Goal: Complete application form

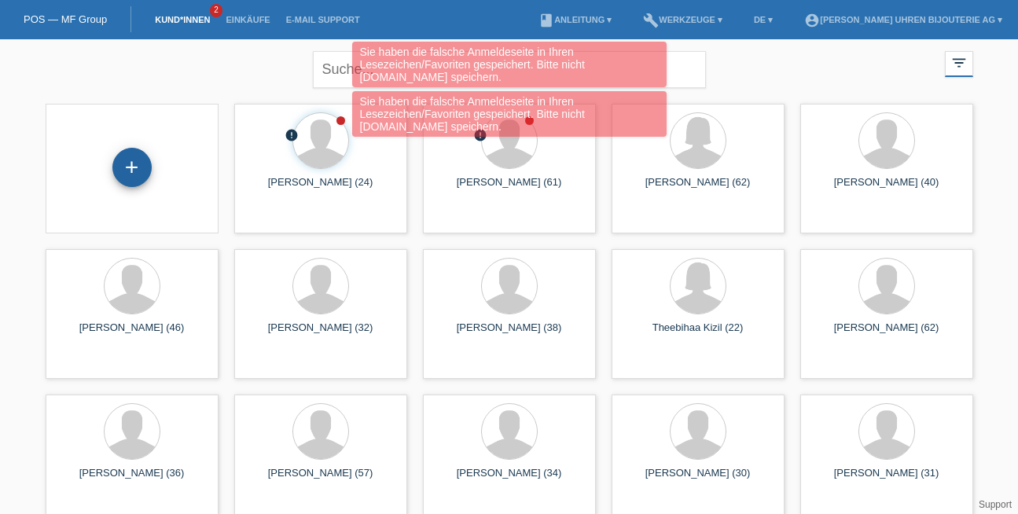
drag, startPoint x: 120, startPoint y: 170, endPoint x: 129, endPoint y: 170, distance: 8.6
click at [128, 170] on div "+" at bounding box center [131, 167] width 39 height 39
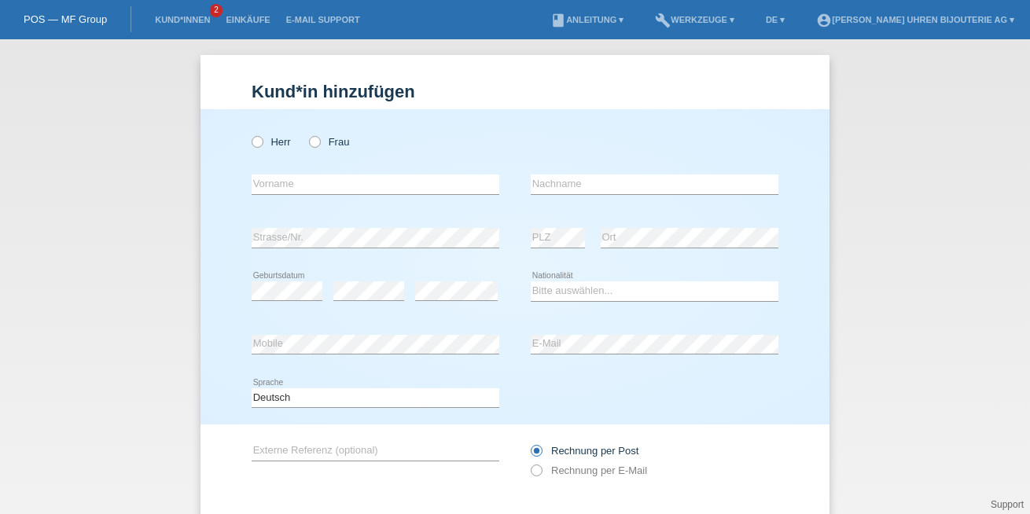
click at [252, 155] on div "Herr Frau" at bounding box center [376, 142] width 248 height 32
click at [252, 149] on div "Herr Frau" at bounding box center [376, 142] width 248 height 32
click at [249, 134] on icon at bounding box center [249, 134] width 0 height 0
click at [255, 140] on input "Herr" at bounding box center [257, 141] width 10 height 10
radio input "true"
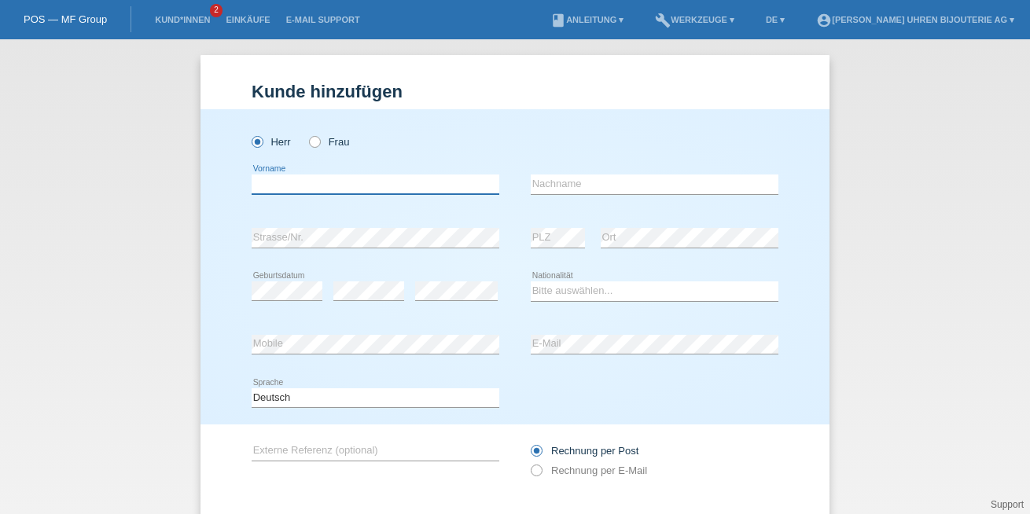
click at [275, 183] on input "text" at bounding box center [376, 185] width 248 height 20
paste input "[PERSON_NAME] [PERSON_NAME]"
type input "[PERSON_NAME] [PERSON_NAME]"
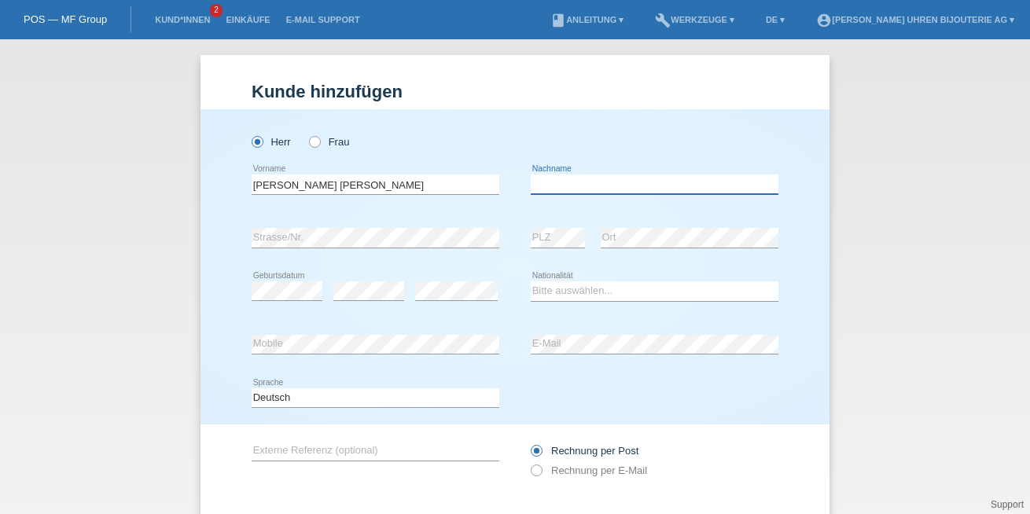
click at [558, 183] on input "text" at bounding box center [655, 185] width 248 height 20
paste input "[PERSON_NAME]"
type input "[PERSON_NAME]"
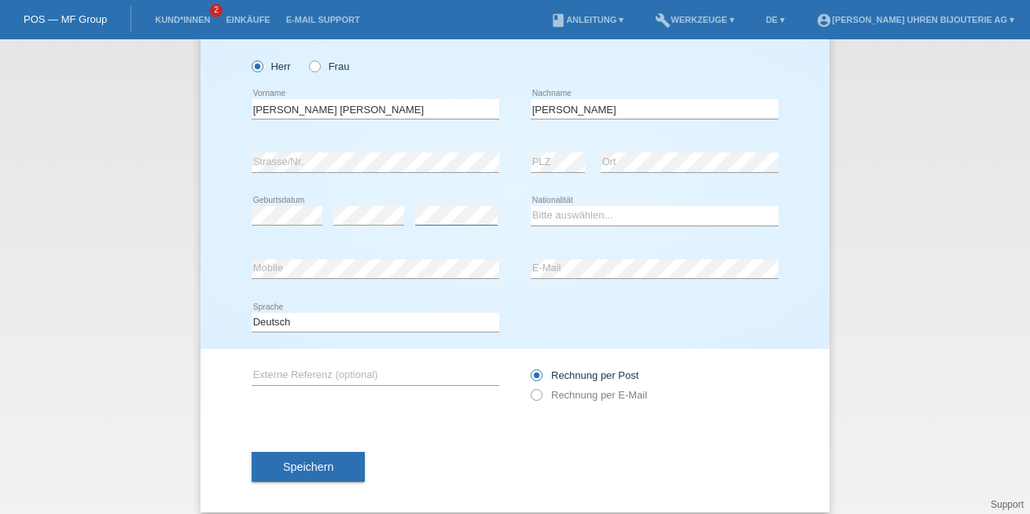
scroll to position [89, 0]
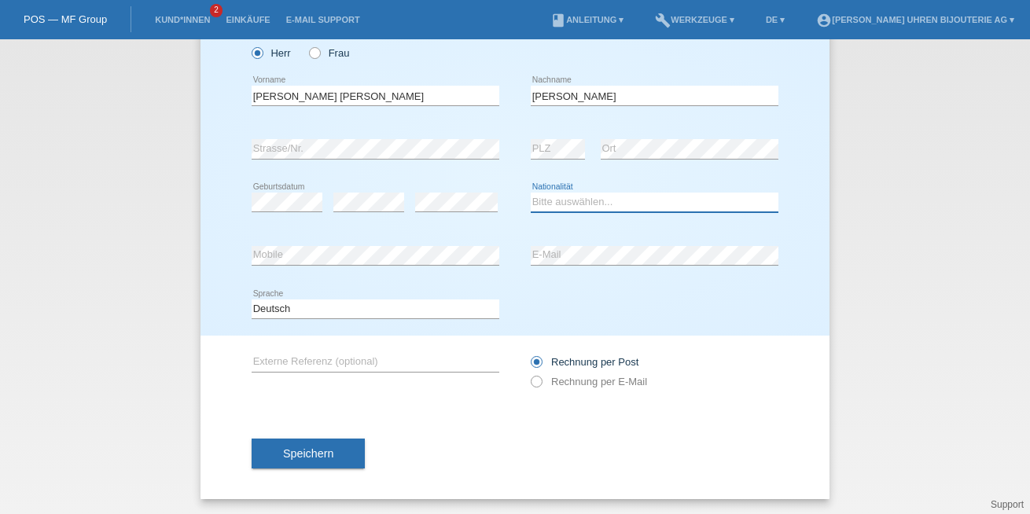
click at [575, 194] on select "Bitte auswählen... [GEOGRAPHIC_DATA] [GEOGRAPHIC_DATA] [GEOGRAPHIC_DATA] [GEOGR…" at bounding box center [655, 202] width 248 height 19
click at [548, 198] on select "Bitte auswählen... [GEOGRAPHIC_DATA] [GEOGRAPHIC_DATA] [GEOGRAPHIC_DATA] [GEOGR…" at bounding box center [655, 202] width 248 height 19
select select "DE"
click at [531, 193] on select "Bitte auswählen... [GEOGRAPHIC_DATA] [GEOGRAPHIC_DATA] [GEOGRAPHIC_DATA] [GEOGR…" at bounding box center [655, 202] width 248 height 19
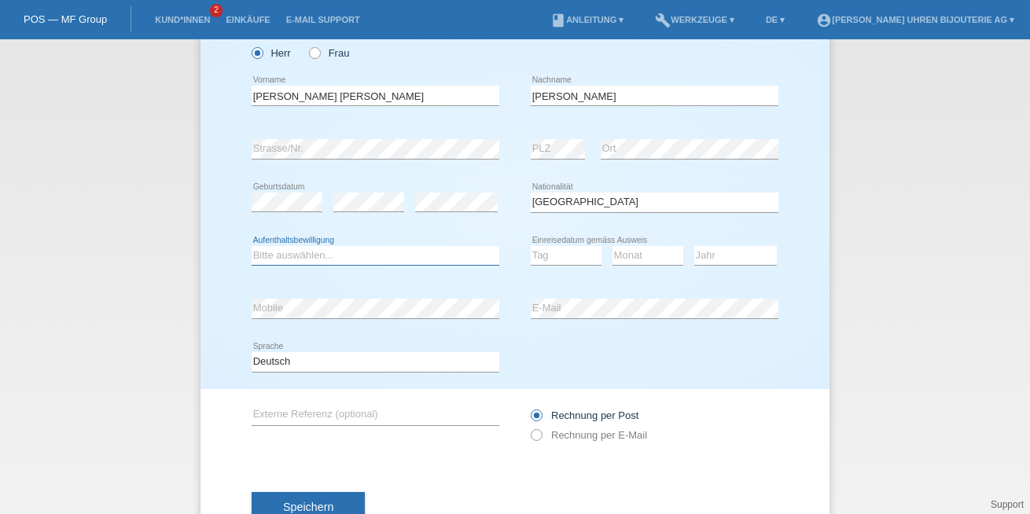
click at [258, 247] on select "Bitte auswählen... C B B - Flüchtlingsstatus Andere" at bounding box center [376, 255] width 248 height 19
select select "B"
click at [252, 246] on select "Bitte auswählen... C B B - Flüchtlingsstatus Andere" at bounding box center [376, 255] width 248 height 19
click at [552, 266] on div "Tag 01 02 03 04 05 06 07 08 09 10 11 12 13 14 15 16" at bounding box center [566, 256] width 71 height 53
click at [552, 256] on select "Tag 01 02 03 04 05 06 07 08 09 10 11" at bounding box center [566, 255] width 71 height 19
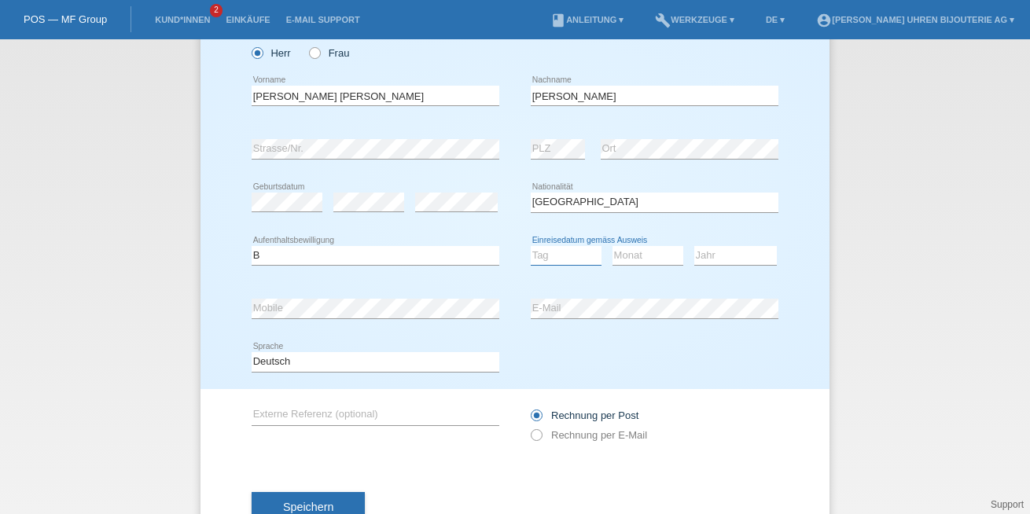
select select "12"
click at [531, 246] on select "Tag 01 02 03 04 05 06 07 08 09 10 11" at bounding box center [566, 255] width 71 height 19
click at [640, 254] on select "Monat 01 02 03 04 05 06 07 08 09 10 11" at bounding box center [647, 255] width 71 height 19
select select "09"
click at [612, 246] on select "Monat 01 02 03 04 05 06 07 08 09 10 11" at bounding box center [647, 255] width 71 height 19
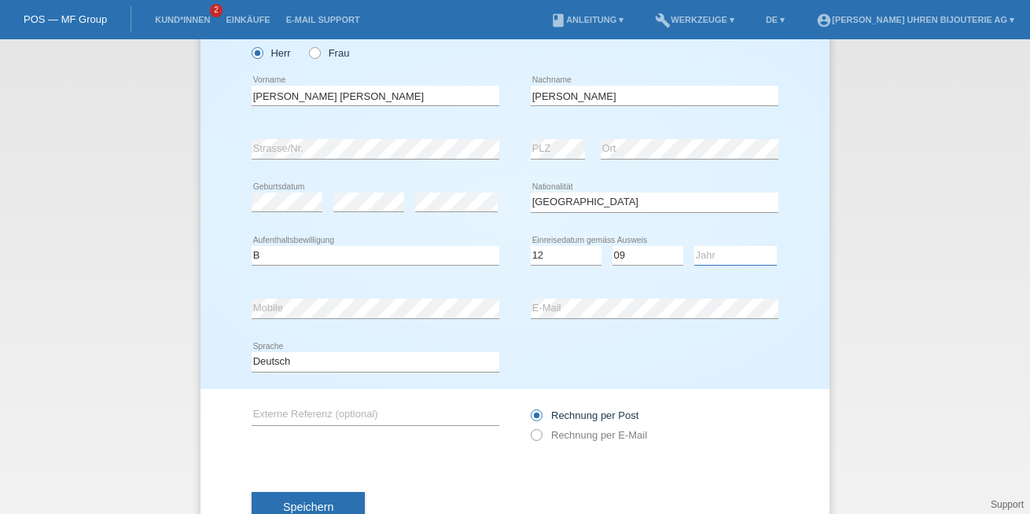
click at [705, 246] on select "Jahr 2025 2024 2023 2022 2021 2020 2019 2018 2017 2016 2015 2014 2013 2012 2011…" at bounding box center [735, 255] width 83 height 19
select select "2022"
click at [694, 246] on select "Jahr 2025 2024 2023 2022 2021 2020 2019 2018 2017 2016 2015 2014 2013 2012 2011…" at bounding box center [735, 255] width 83 height 19
click at [535, 135] on div "error PLZ" at bounding box center [558, 149] width 54 height 53
click at [370, 407] on input "text" at bounding box center [376, 416] width 248 height 20
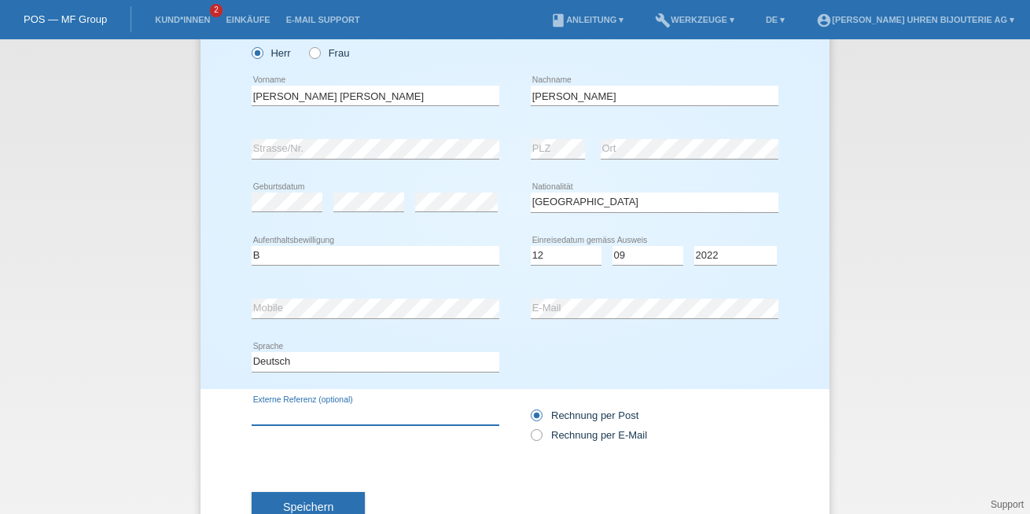
paste input "215.30.40.20.03.002"
type input "215.30.40.20.03.002"
click at [528, 427] on icon at bounding box center [528, 427] width 0 height 0
click at [535, 432] on input "Rechnung per E-Mail" at bounding box center [536, 439] width 10 height 20
radio input "true"
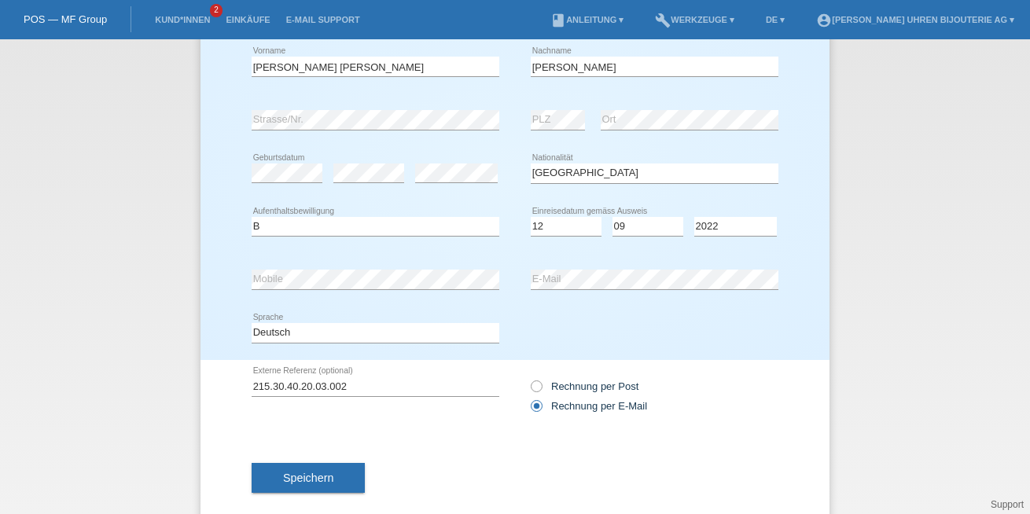
scroll to position [142, 0]
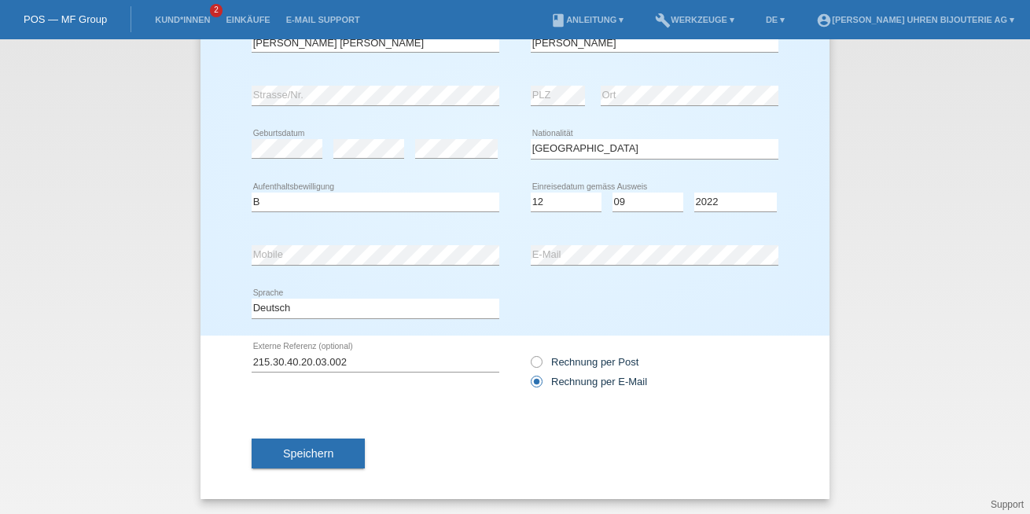
click at [304, 436] on div "Speichern" at bounding box center [515, 453] width 527 height 91
click at [314, 471] on div "Speichern" at bounding box center [515, 453] width 527 height 91
click at [310, 458] on span "Speichern" at bounding box center [308, 453] width 50 height 13
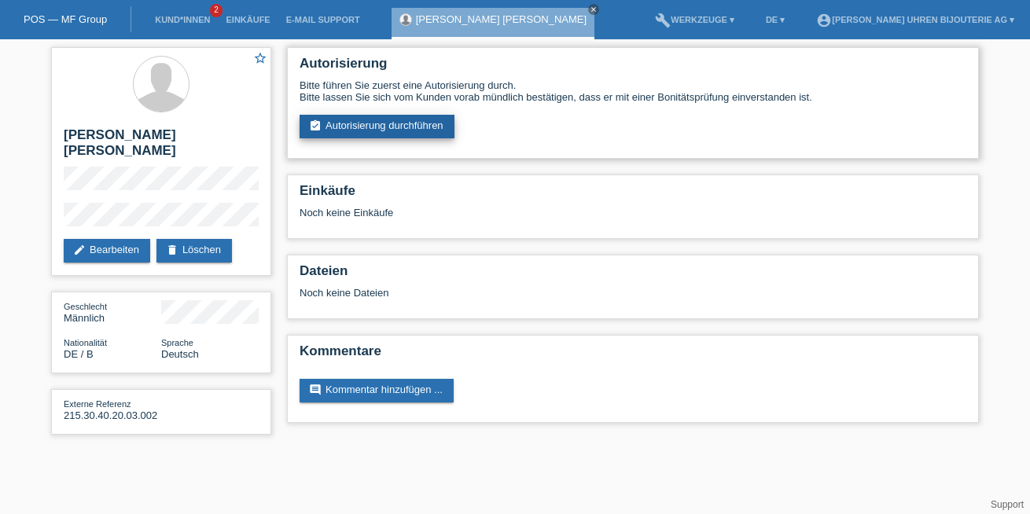
click at [371, 128] on link "assignment_turned_in Autorisierung durchführen" at bounding box center [377, 127] width 155 height 24
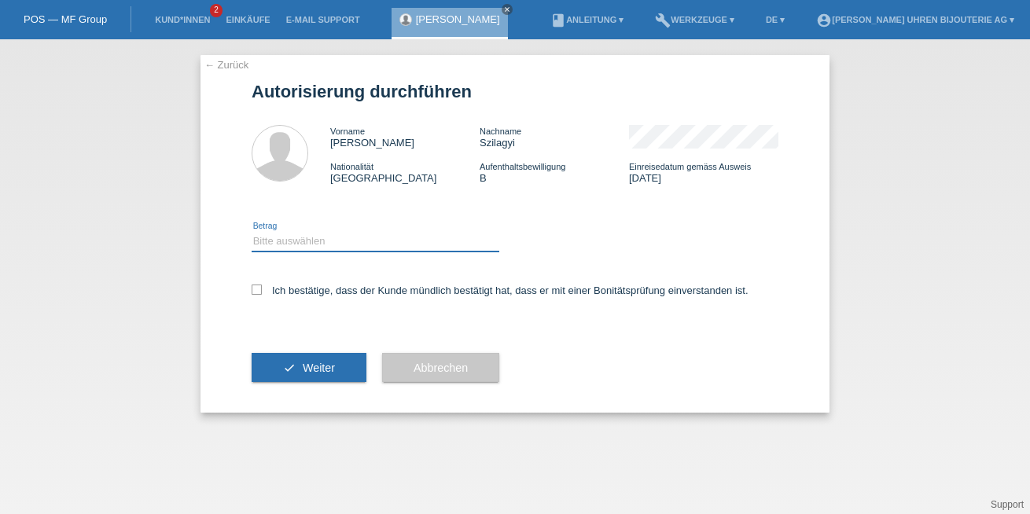
click at [318, 246] on select "Bitte auswählen CHF 1.00 - CHF 499.00 CHF 500.00 - CHF 1'999.00 CHF 2'000.00 - …" at bounding box center [376, 241] width 248 height 19
select select "3"
click at [252, 232] on select "Bitte auswählen CHF 1.00 - CHF 499.00 CHF 500.00 - CHF 1'999.00 CHF 2'000.00 - …" at bounding box center [376, 241] width 248 height 19
click at [231, 280] on div "← Zurück Autorisierung durchführen Vorname Zoltan Csaba Nachname Szilagyi Natio…" at bounding box center [514, 234] width 629 height 358
click at [256, 287] on icon at bounding box center [257, 290] width 10 height 10
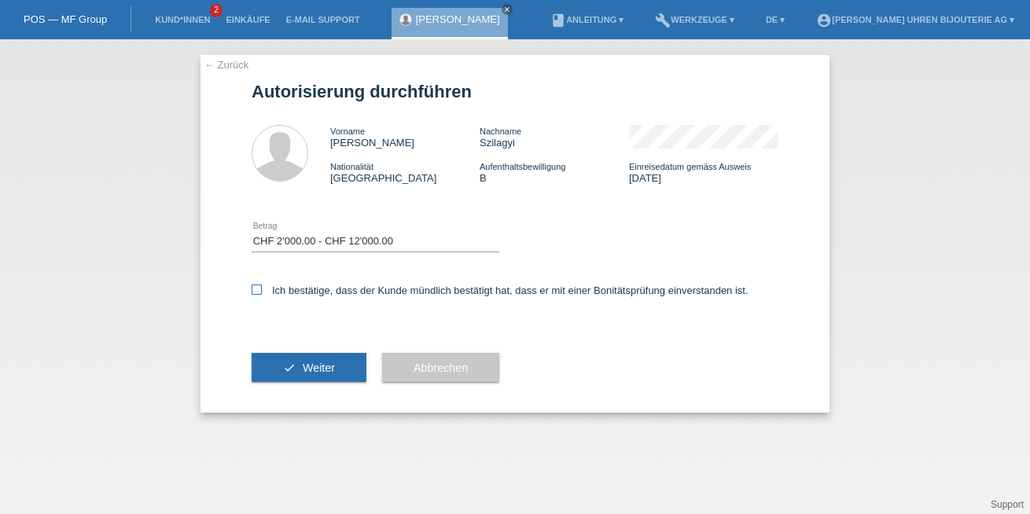
click at [256, 287] on input "Ich bestätige, dass der Kunde mündlich bestätigt hat, dass er mit einer Bonität…" at bounding box center [257, 290] width 10 height 10
checkbox input "true"
click at [311, 358] on button "check Weiter" at bounding box center [309, 368] width 115 height 30
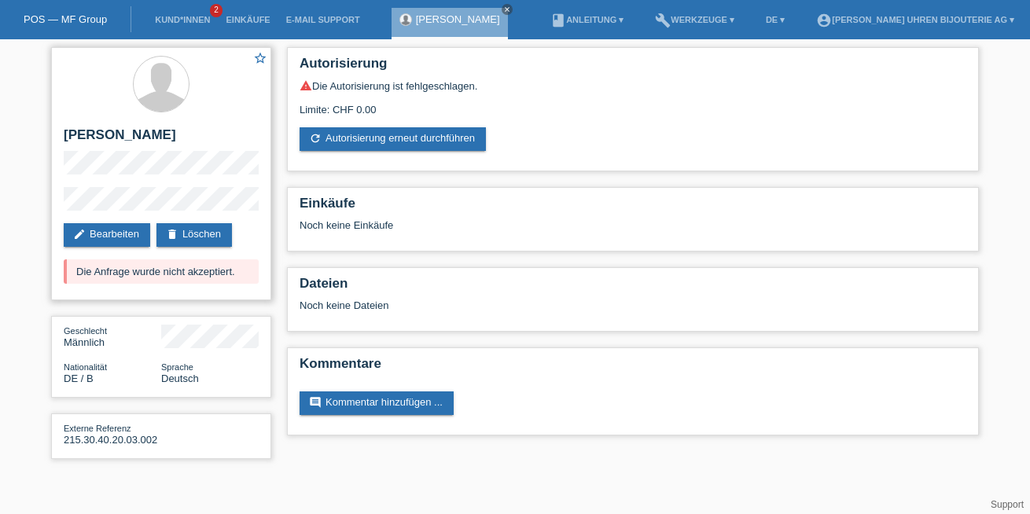
drag, startPoint x: 103, startPoint y: 270, endPoint x: 231, endPoint y: 285, distance: 128.9
click at [231, 285] on div "star_border Zoltan Csaba Szilagyi edit Bearbeiten delete Löschen Die Anfrage wu…" at bounding box center [161, 173] width 220 height 253
click at [153, 264] on div "Die Anfrage wurde nicht akzeptiert." at bounding box center [161, 271] width 195 height 24
drag, startPoint x: 61, startPoint y: 271, endPoint x: 164, endPoint y: 271, distance: 103.0
click at [164, 271] on div "star_border Zoltan Csaba Szilagyi edit Bearbeiten delete Löschen Die Anfrage wu…" at bounding box center [161, 173] width 220 height 253
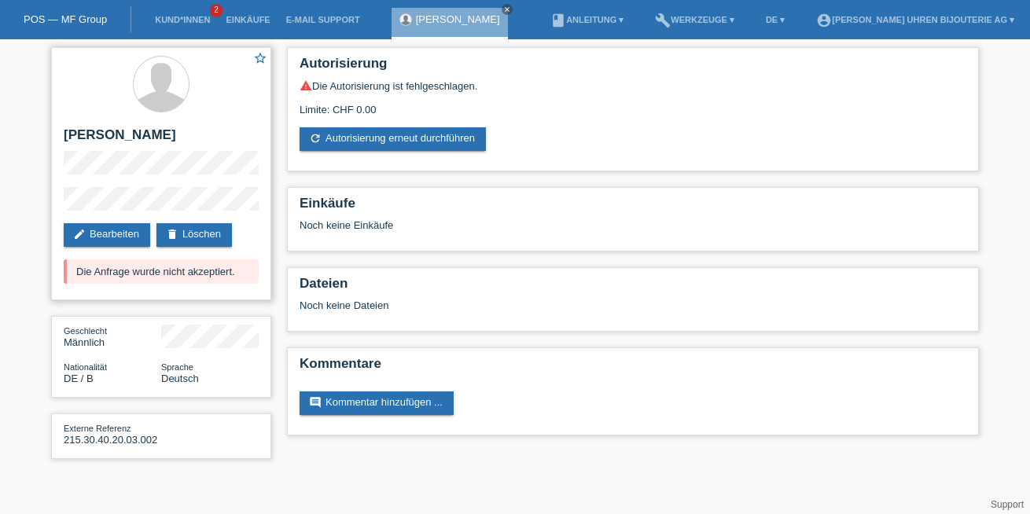
click at [156, 277] on div "Die Anfrage wurde nicht akzeptiert." at bounding box center [161, 271] width 195 height 24
